Goal: Information Seeking & Learning: Find specific page/section

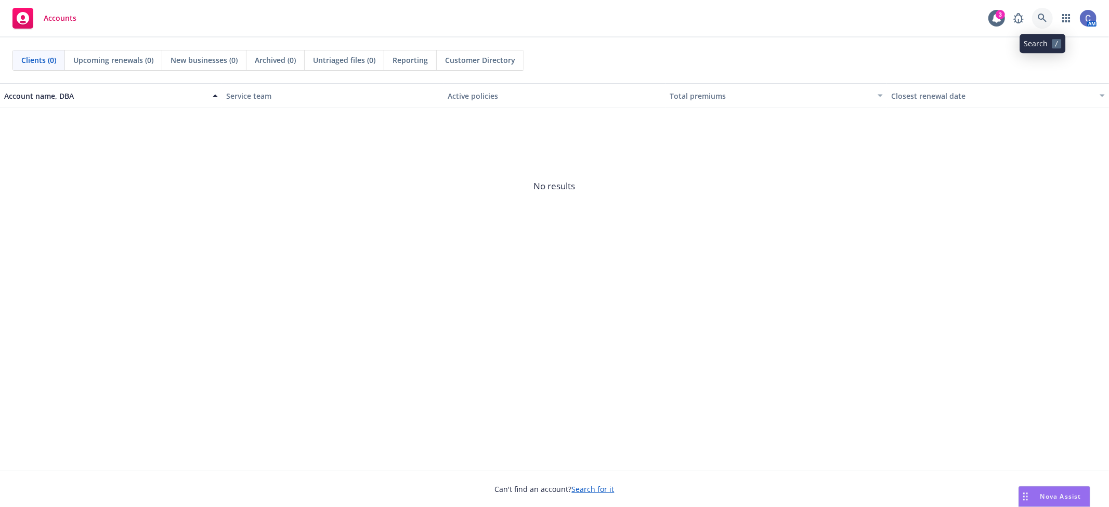
click at [998, 23] on link at bounding box center [1042, 18] width 21 height 21
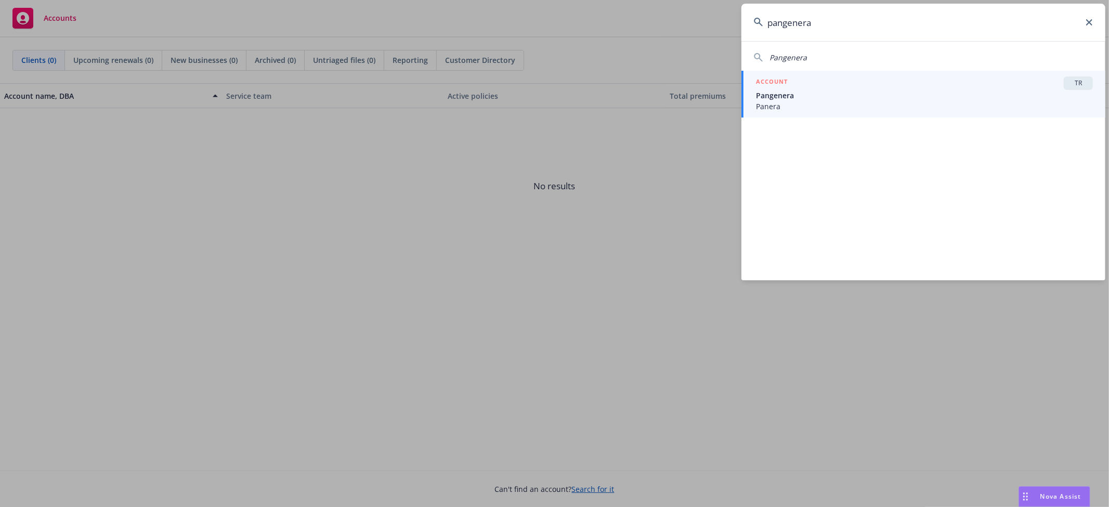
type input "pangenera"
click at [927, 88] on div "ACCOUNT TR" at bounding box center [924, 83] width 337 height 14
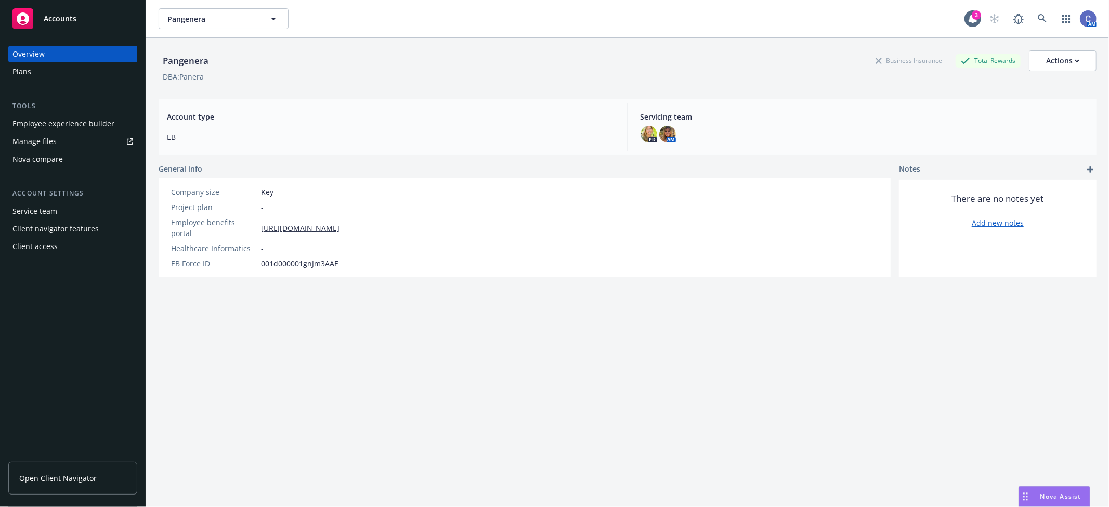
drag, startPoint x: 76, startPoint y: 475, endPoint x: 79, endPoint y: 471, distance: 5.6
click at [76, 456] on span "Open Client Navigator" at bounding box center [57, 478] width 77 height 11
click at [46, 139] on div "Manage files" at bounding box center [34, 141] width 44 height 17
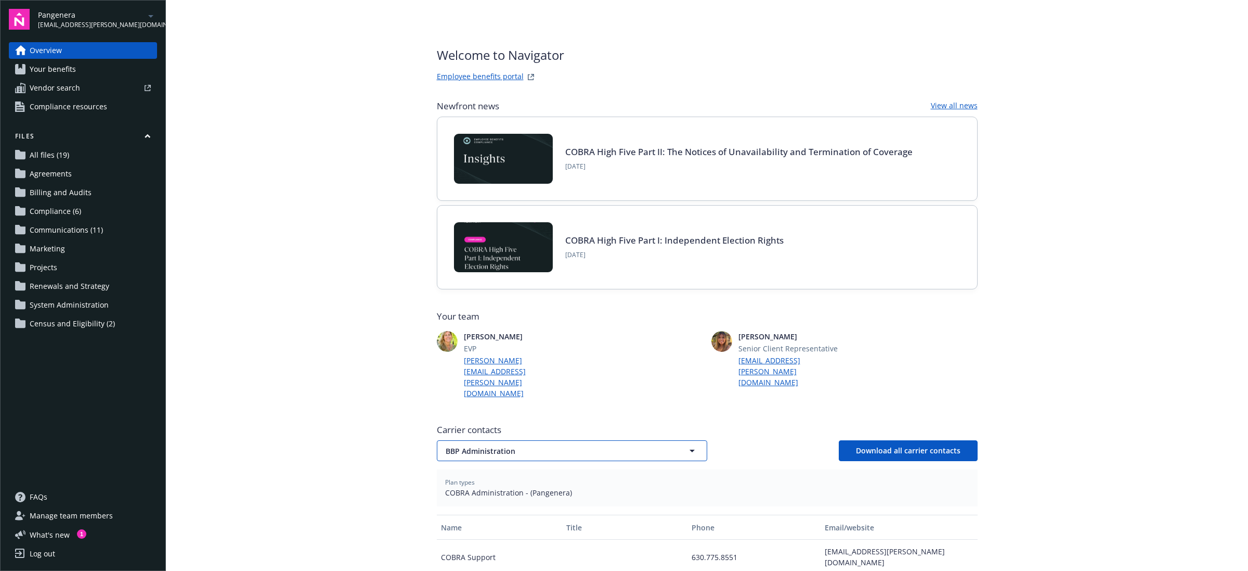
click at [646, 445] on span "BBP Administration" at bounding box center [554, 450] width 216 height 11
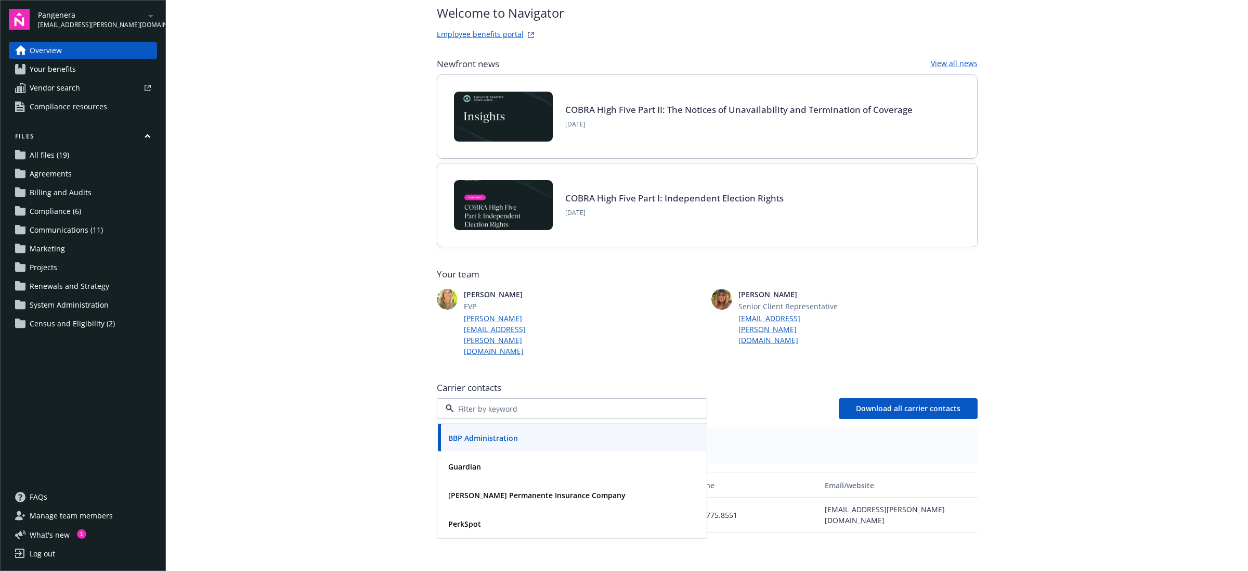
scroll to position [65, 0]
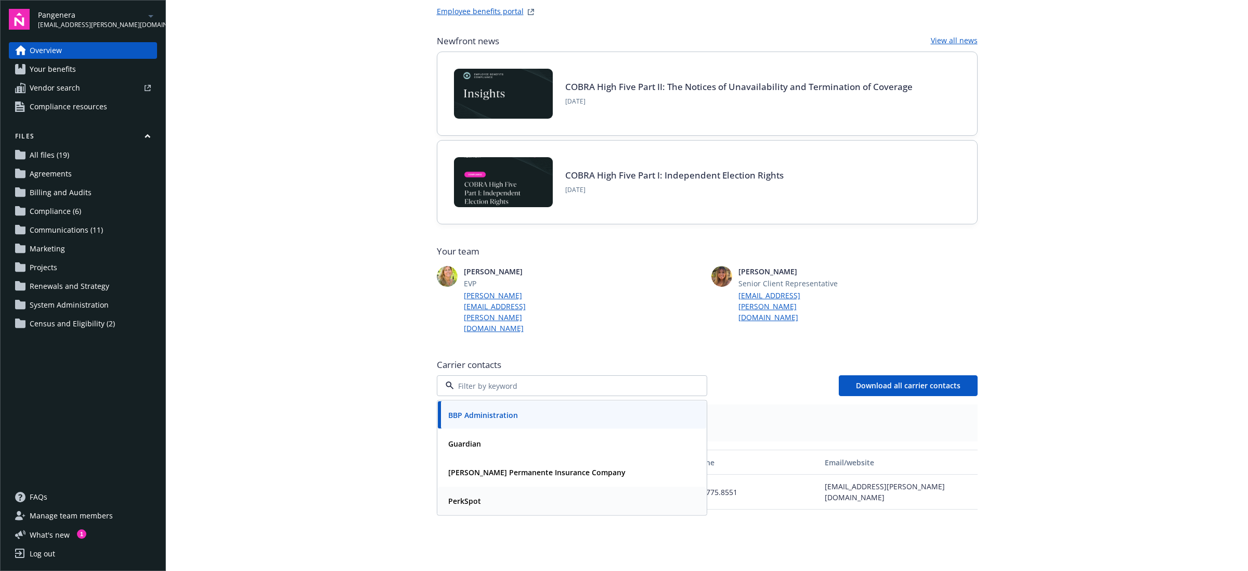
click at [478, 464] on div "Kaiser Permanente Insurance Company" at bounding box center [536, 471] width 184 height 15
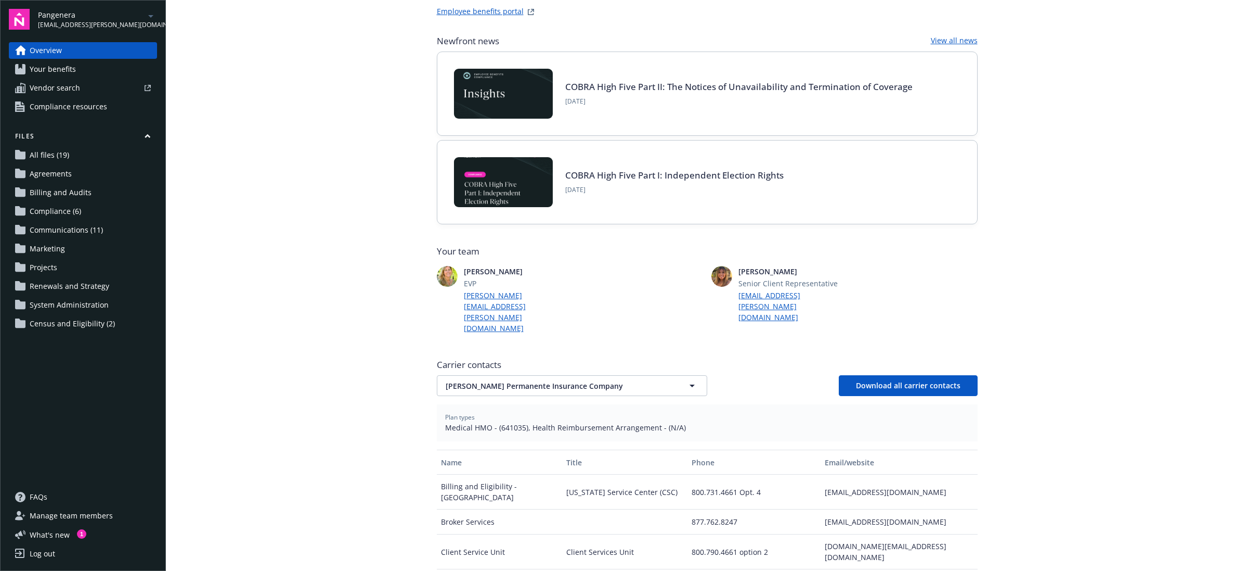
scroll to position [130, 0]
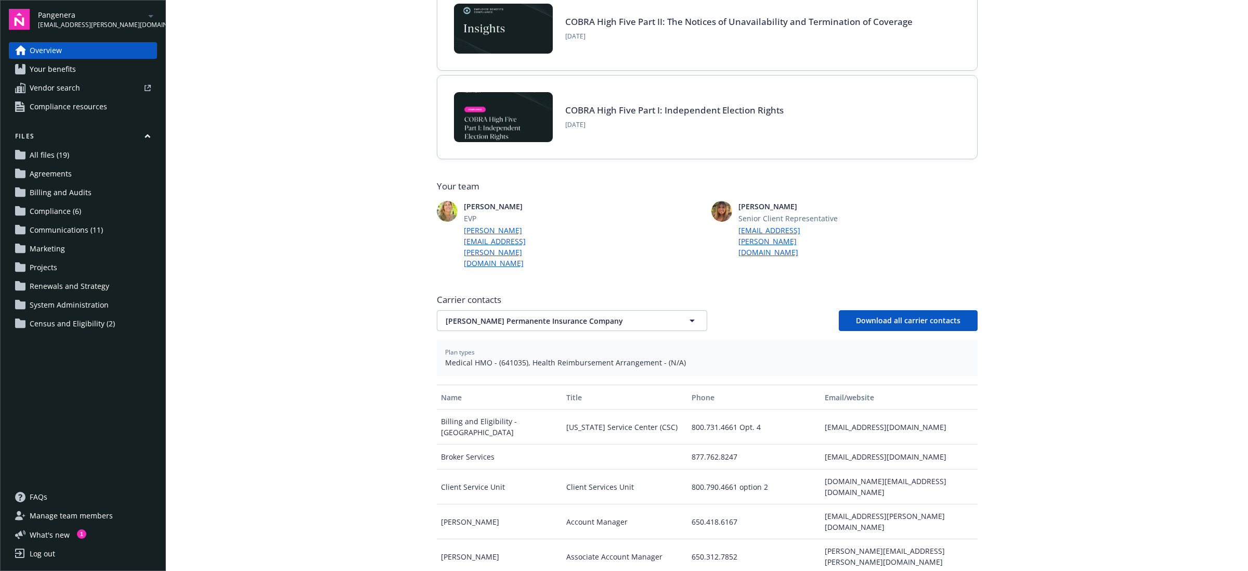
click at [503, 357] on span "Medical HMO - (641035), Health Reimbursement Arrangement - (N/A)" at bounding box center [707, 362] width 524 height 11
copy span "641035"
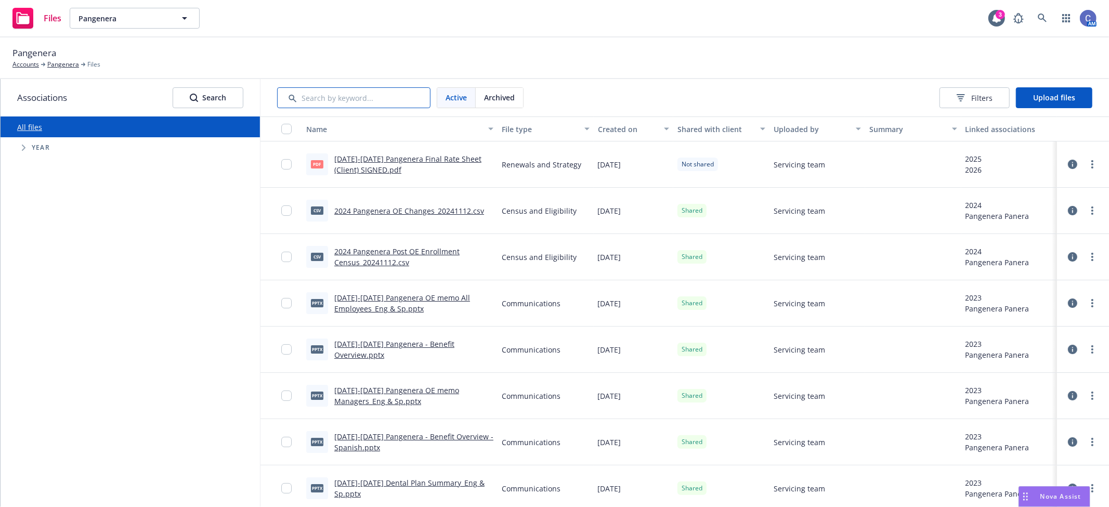
click at [372, 100] on input "Search by keyword..." at bounding box center [353, 97] width 153 height 21
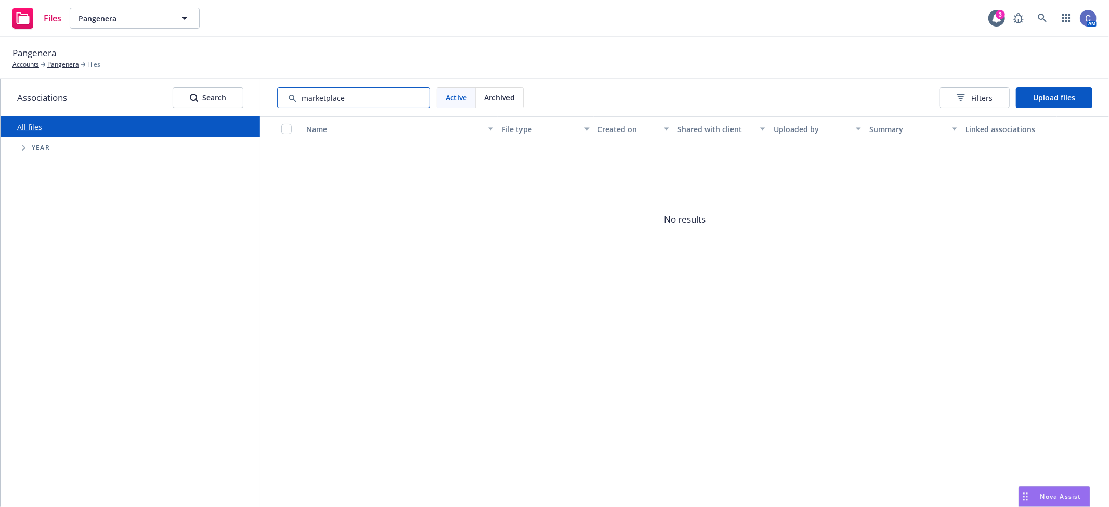
type input "marketplace"
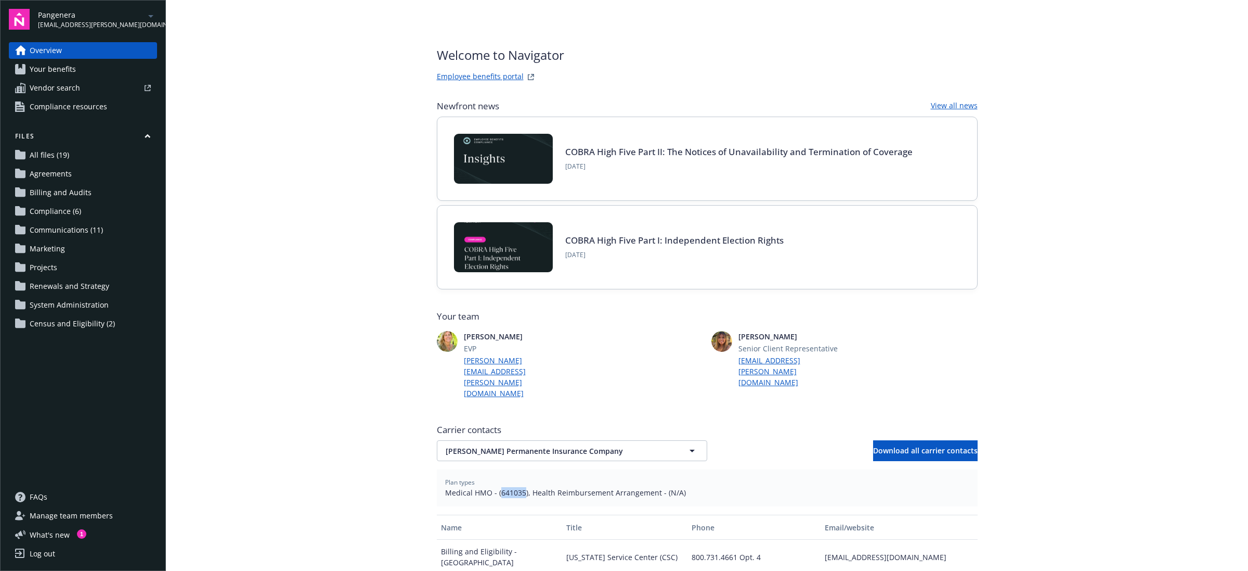
scroll to position [130, 0]
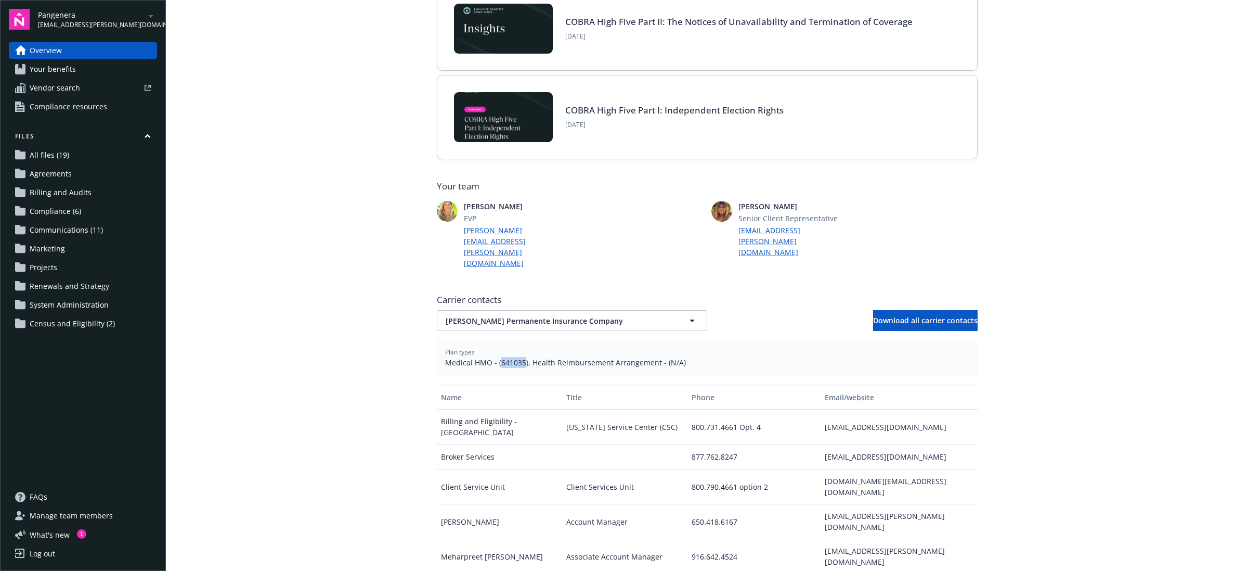
click at [509, 357] on span "Medical HMO - (641035), Health Reimbursement Arrangement - (N/A)" at bounding box center [707, 362] width 524 height 11
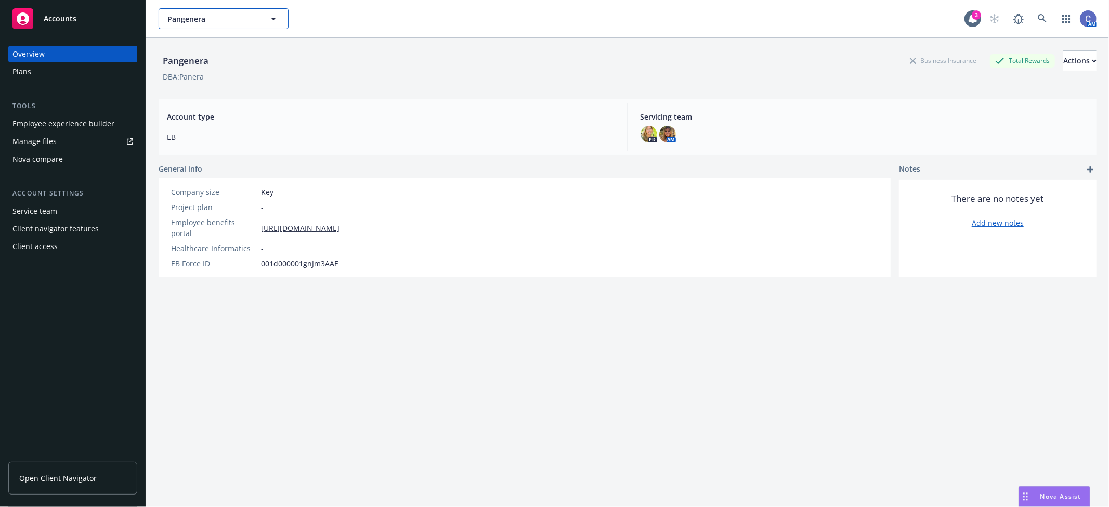
click at [214, 23] on span "Pangenera" at bounding box center [212, 19] width 90 height 11
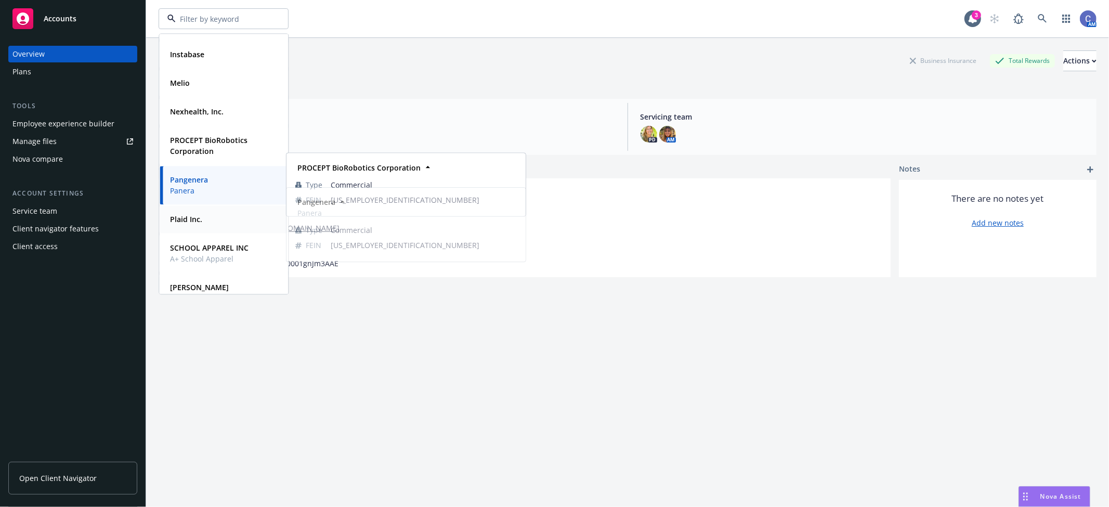
scroll to position [224, 0]
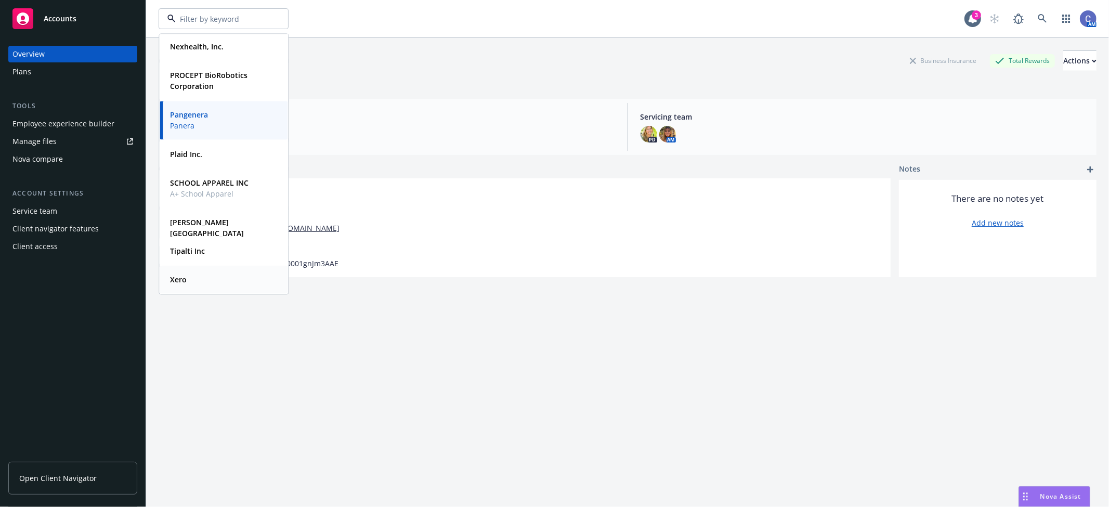
click at [185, 280] on strong "Xero" at bounding box center [178, 280] width 17 height 10
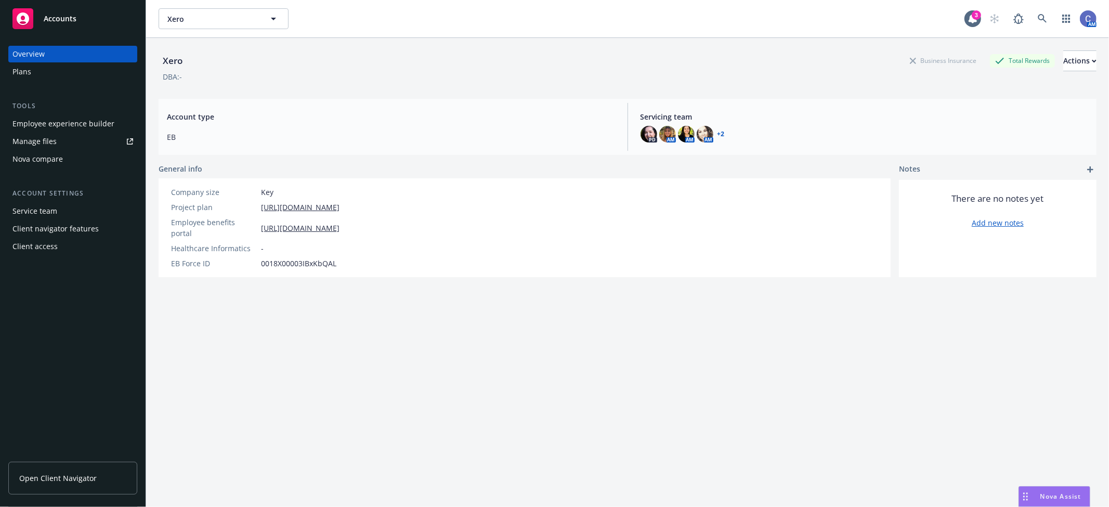
click at [417, 389] on div "Xero Business Insurance Total Rewards Actions DBA: - Account type EB Servicing …" at bounding box center [628, 285] width 938 height 495
click at [70, 121] on div "Employee experience builder" at bounding box center [63, 123] width 102 height 17
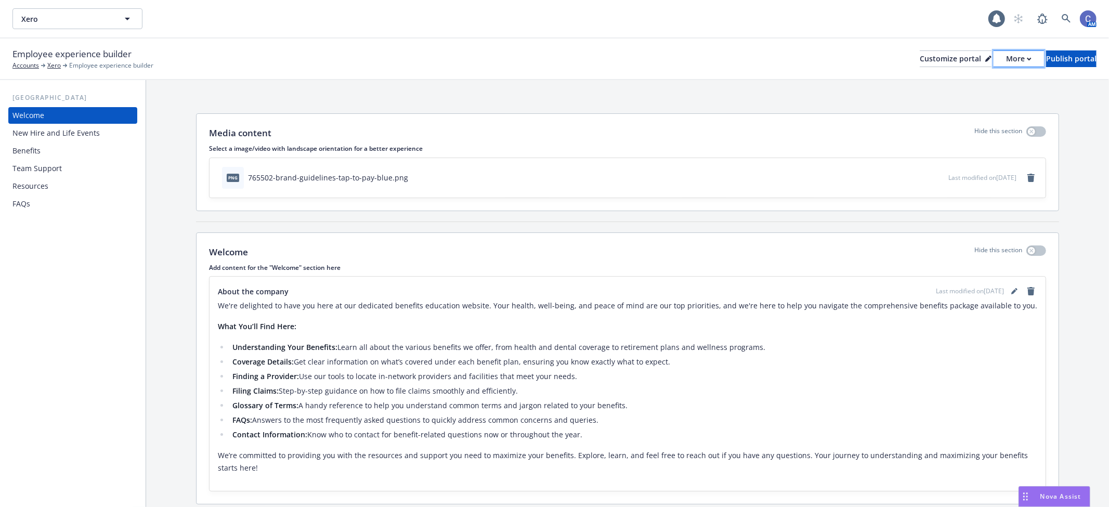
click at [1006, 61] on div "More" at bounding box center [1018, 59] width 25 height 16
click at [976, 84] on link "Copy preview link" at bounding box center [963, 82] width 95 height 21
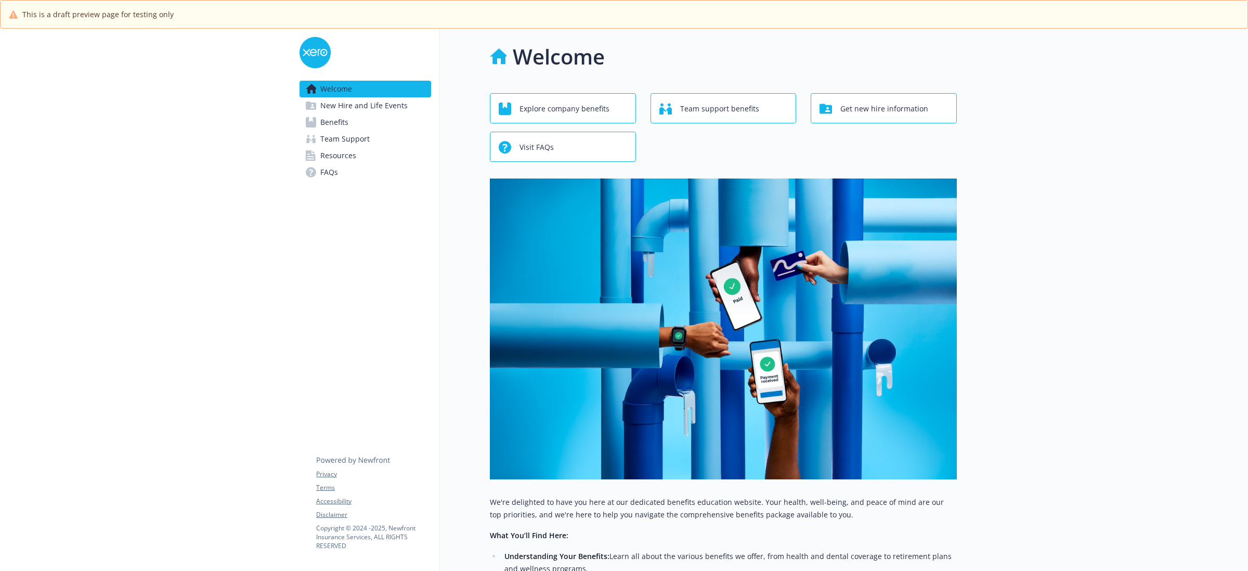
click at [336, 123] on span "Benefits" at bounding box center [334, 122] width 28 height 17
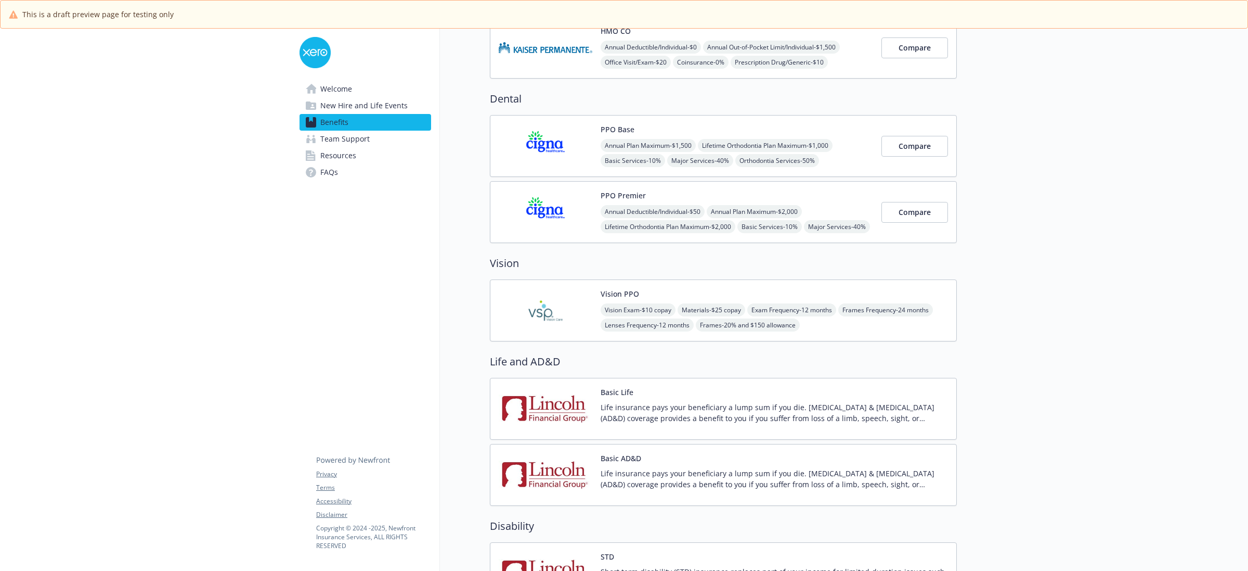
scroll to position [390, 0]
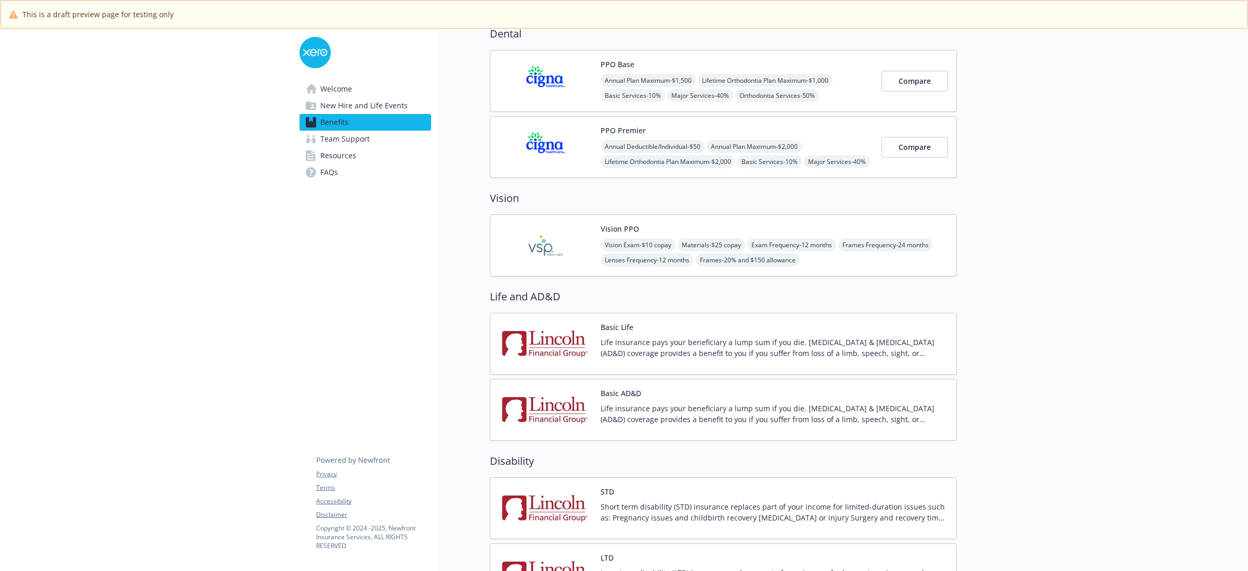
click at [568, 252] on img at bounding box center [546, 245] width 94 height 44
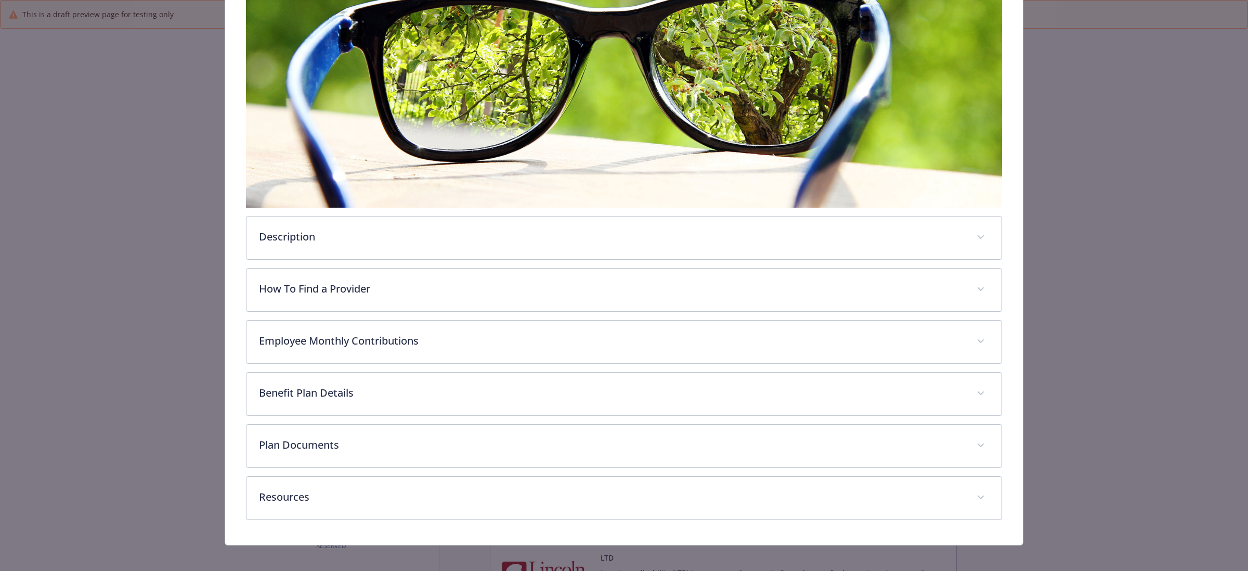
scroll to position [211, 0]
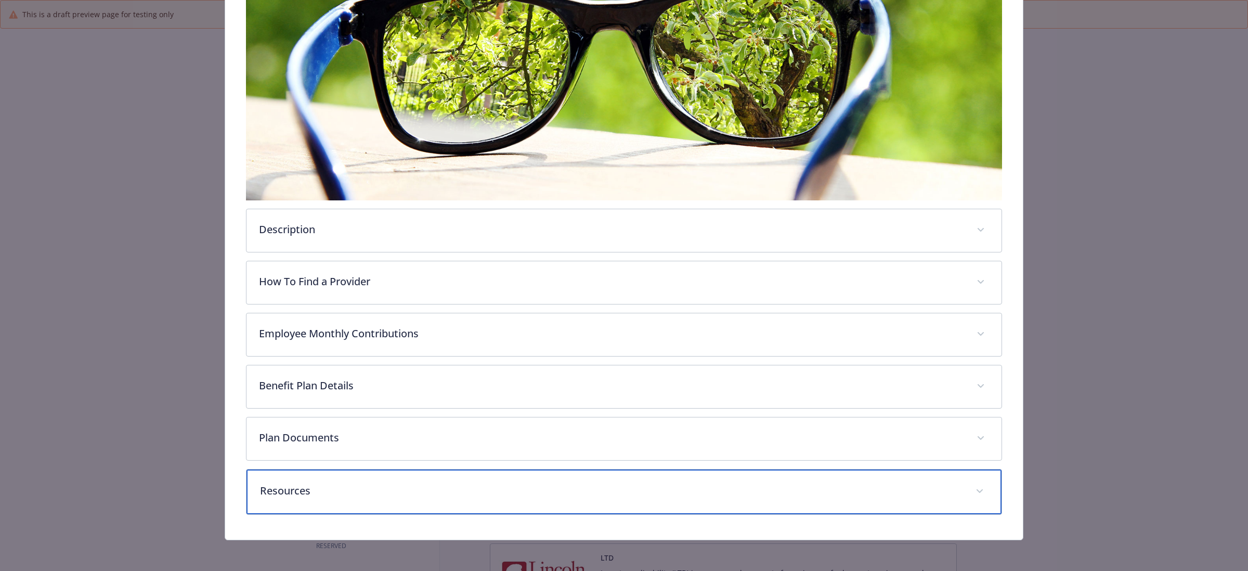
click at [379, 487] on p "Resources" at bounding box center [611, 491] width 703 height 16
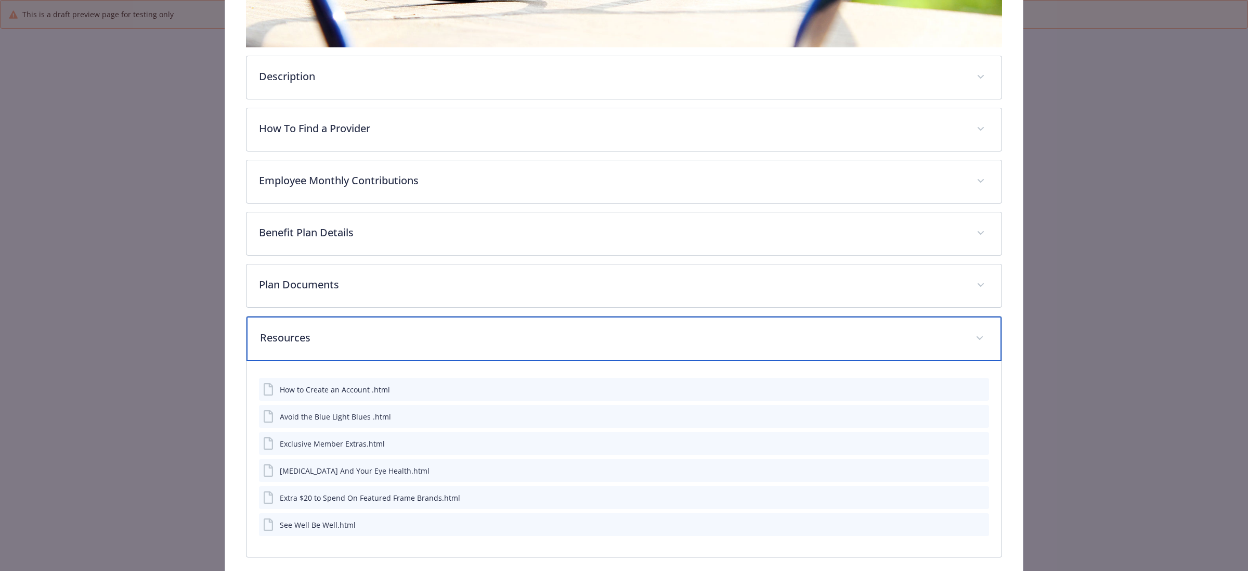
scroll to position [406, 0]
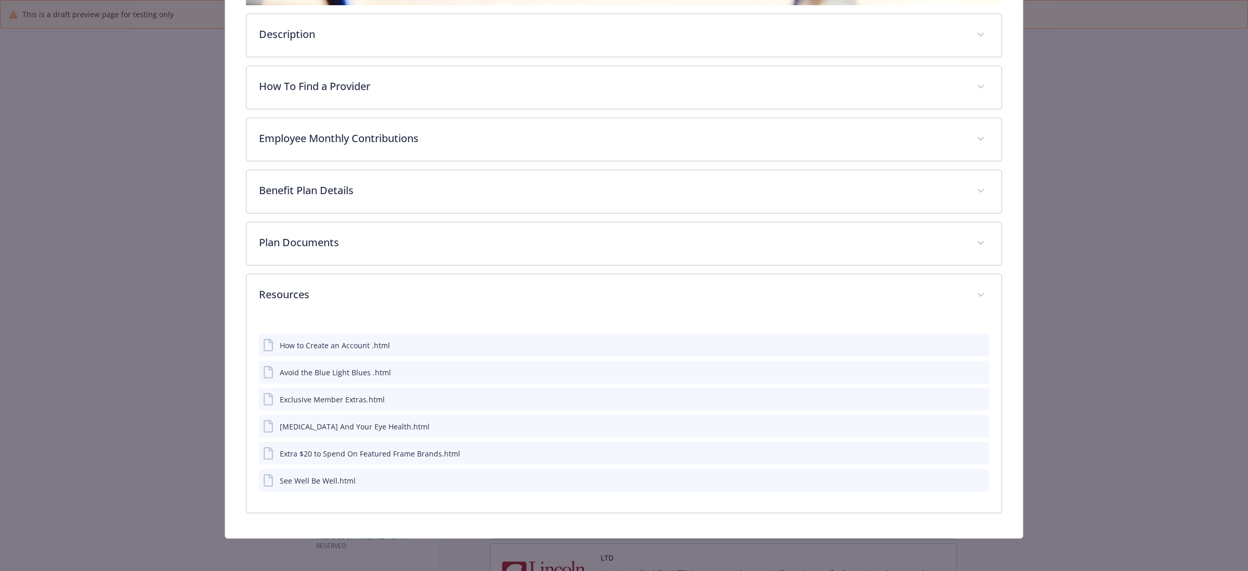
click at [1078, 133] on div "Vision - Vision PPO - Vision Vision PPO Website vsp.com Phone (800) 877-7195 Gr…" at bounding box center [624, 82] width 999 height 911
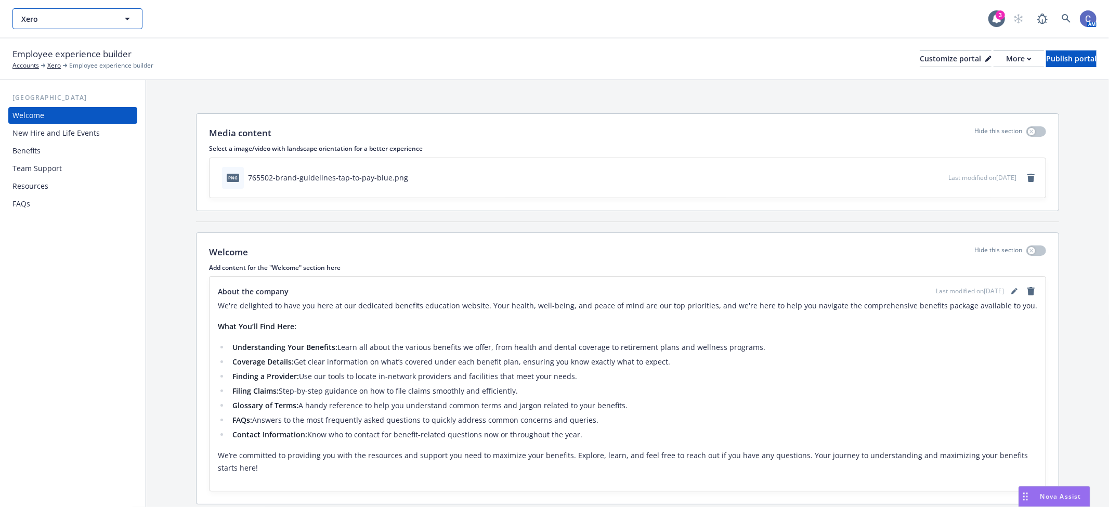
click at [131, 23] on icon "button" at bounding box center [127, 18] width 12 height 12
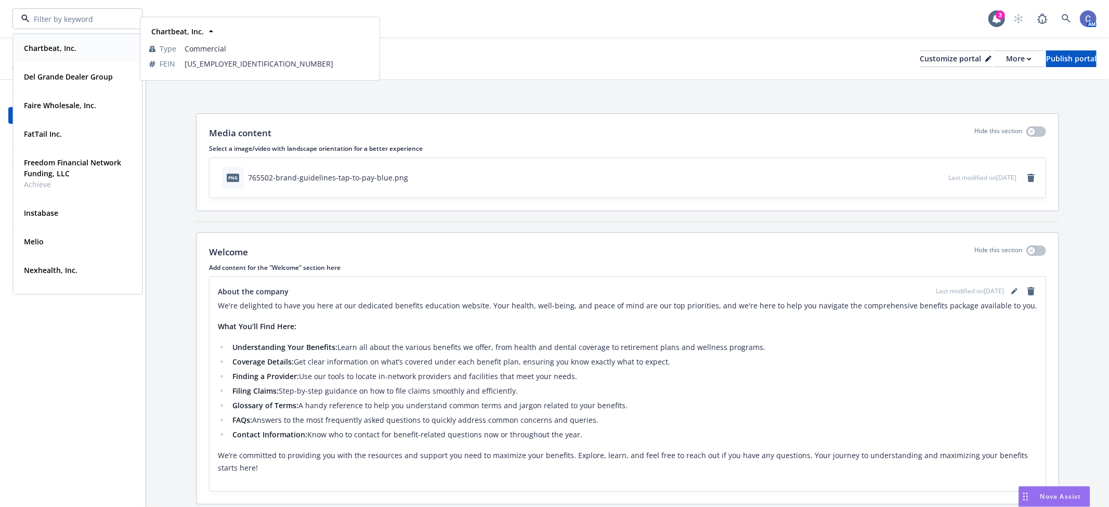
click at [76, 59] on div "Chartbeat, Inc. Type Commercial FEIN 26-4658341" at bounding box center [78, 48] width 128 height 28
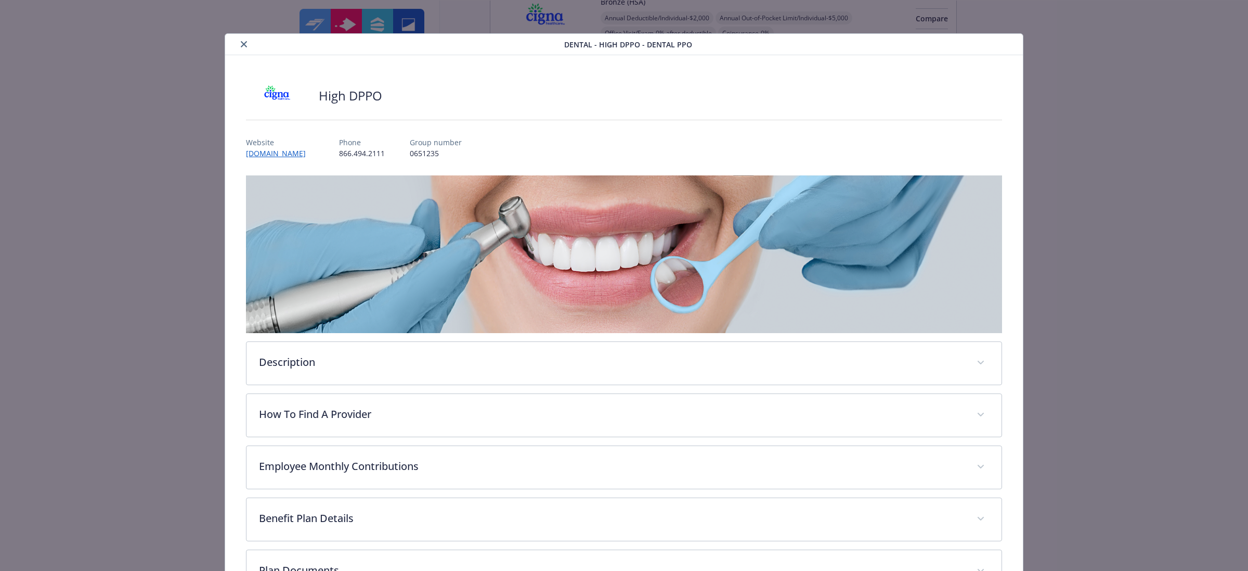
click at [237, 40] on div "details for plan Dental - High DPPO - Dental PPO" at bounding box center [396, 44] width 335 height 12
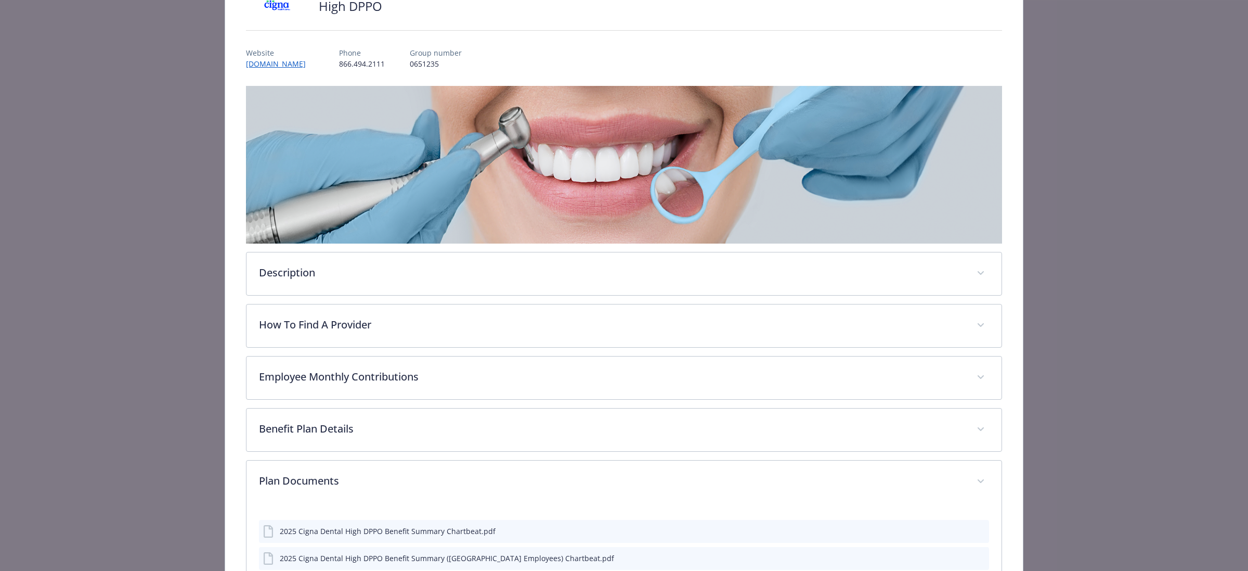
scroll to position [275, 0]
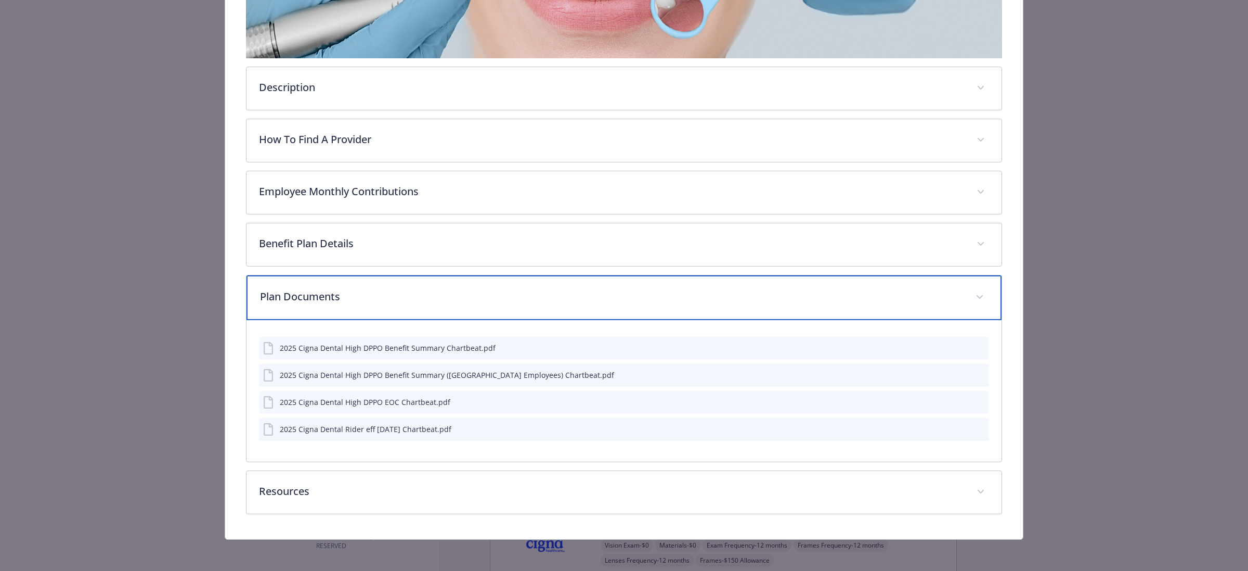
click at [491, 295] on p "Plan Documents" at bounding box center [611, 297] width 703 height 16
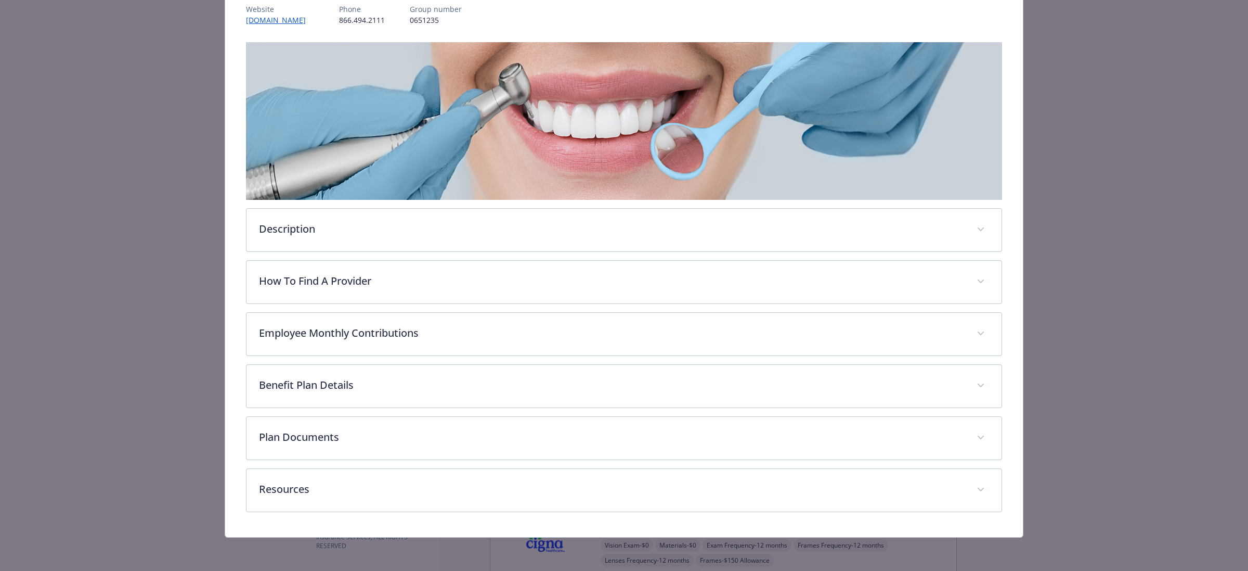
scroll to position [133, 0]
